Goal: Task Accomplishment & Management: Use online tool/utility

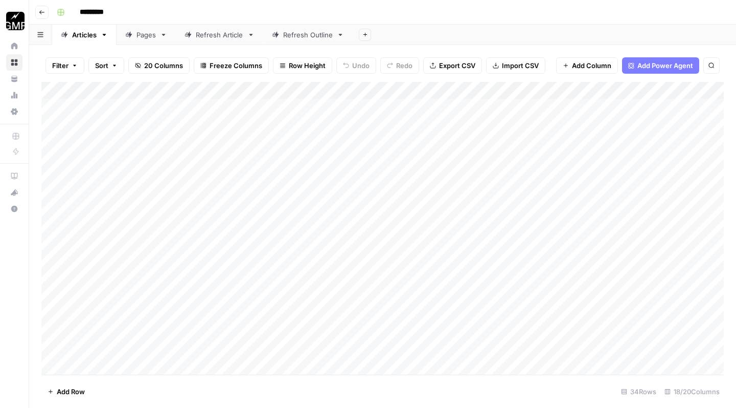
click at [305, 39] on div "Refresh Outline" at bounding box center [308, 35] width 50 height 10
click at [401, 123] on div "Add Column" at bounding box center [382, 116] width 683 height 69
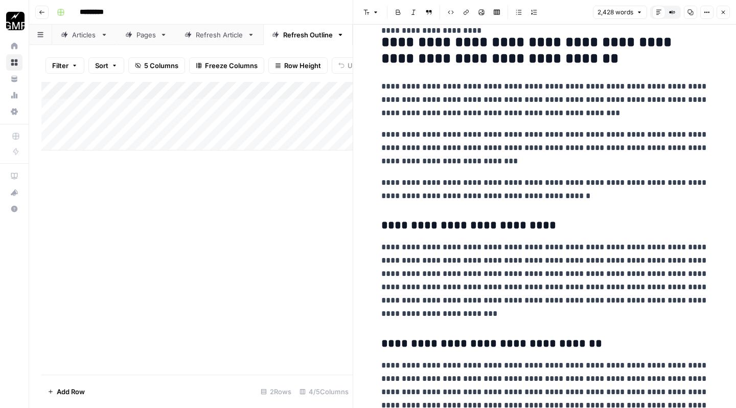
scroll to position [2671, 0]
